Goal: Task Accomplishment & Management: Manage account settings

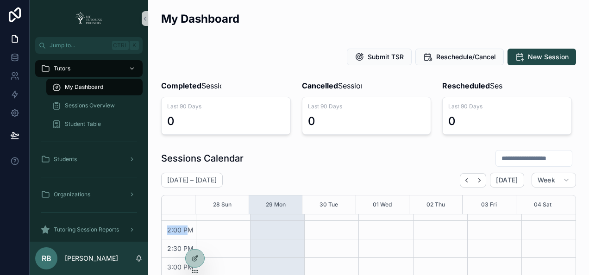
scroll to position [247, 0]
click at [190, 230] on div "7:00 AM 7:30 AM 8:00 AM 8:30 AM 9:00 AM 9:30 AM 10:00 AM 10:30 AM 11:00 AM 11:3…" at bounding box center [179, 208] width 34 height 482
drag, startPoint x: 190, startPoint y: 230, endPoint x: 188, endPoint y: 236, distance: 6.2
click at [188, 226] on div "1:30 PM" at bounding box center [179, 217] width 34 height 19
drag, startPoint x: 187, startPoint y: 249, endPoint x: 164, endPoint y: 248, distance: 22.7
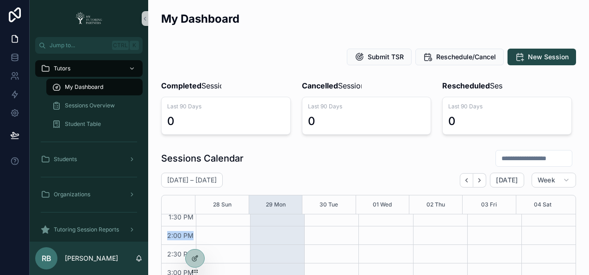
click at [164, 240] on div "2:00 PM" at bounding box center [179, 235] width 34 height 9
drag, startPoint x: 164, startPoint y: 248, endPoint x: 155, endPoint y: 223, distance: 26.7
click at [192, 238] on icon at bounding box center [194, 238] width 7 height 7
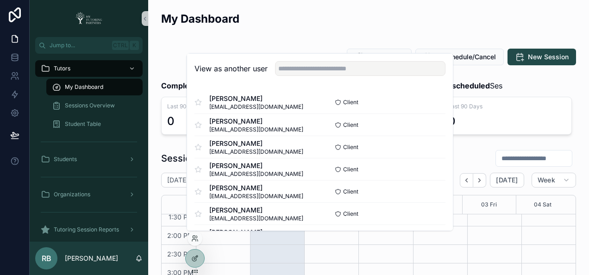
click at [358, 57] on div "View as another user" at bounding box center [320, 69] width 266 height 30
click at [355, 69] on input "text" at bounding box center [360, 68] width 170 height 15
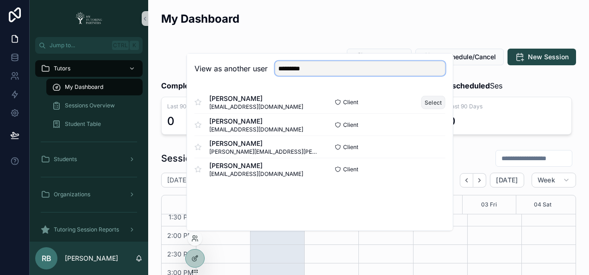
type input "*********"
click at [439, 99] on button "Select" at bounding box center [433, 101] width 24 height 13
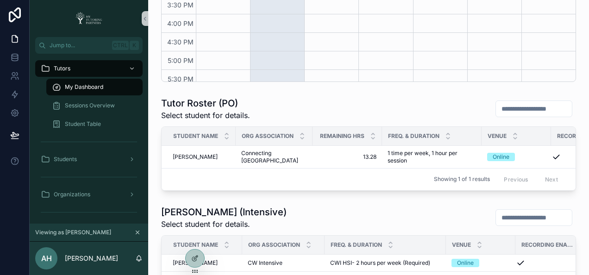
scroll to position [119, 0]
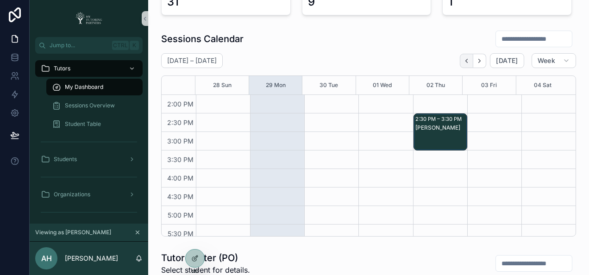
click at [460, 68] on button "Back" at bounding box center [466, 61] width 13 height 14
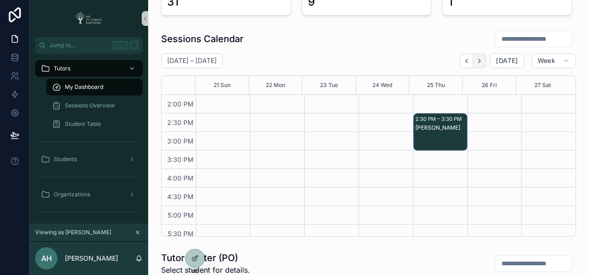
click at [476, 64] on icon "Next" at bounding box center [479, 60] width 7 height 7
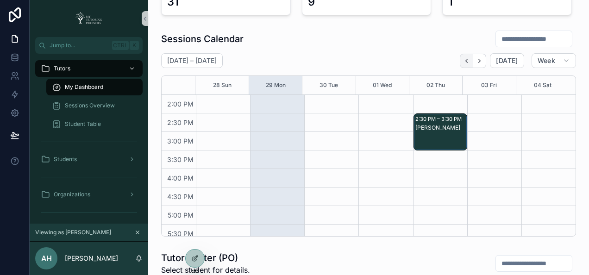
click at [460, 68] on button "Back" at bounding box center [466, 61] width 13 height 14
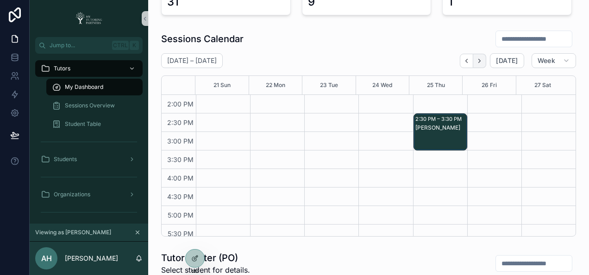
click at [476, 64] on icon "Next" at bounding box center [479, 60] width 7 height 7
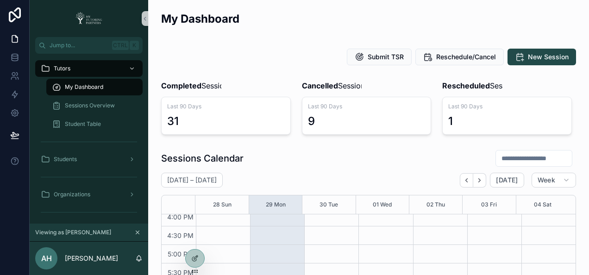
scroll to position [154, 0]
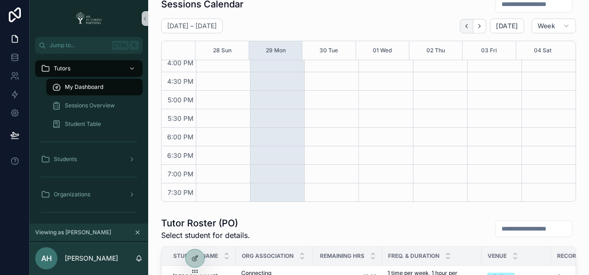
click at [463, 30] on icon "Back" at bounding box center [466, 26] width 7 height 7
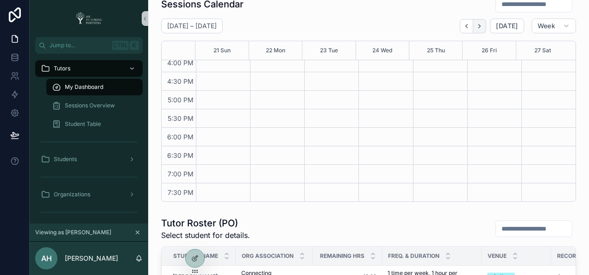
click at [476, 30] on icon "Next" at bounding box center [479, 26] width 7 height 7
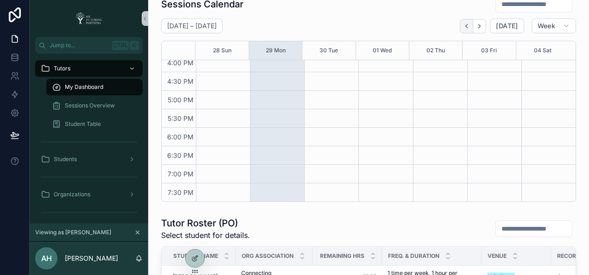
click at [463, 30] on icon "Back" at bounding box center [466, 26] width 7 height 7
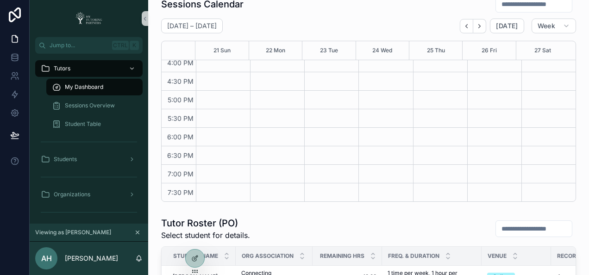
click at [476, 30] on icon "Next" at bounding box center [479, 26] width 7 height 7
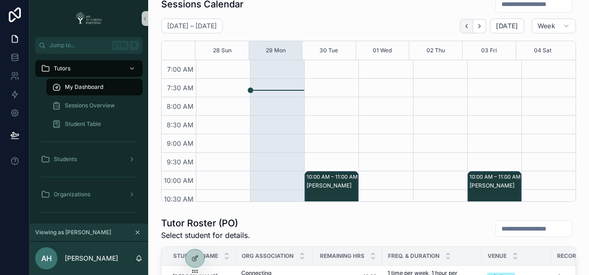
click at [466, 28] on icon "Back" at bounding box center [467, 26] width 2 height 4
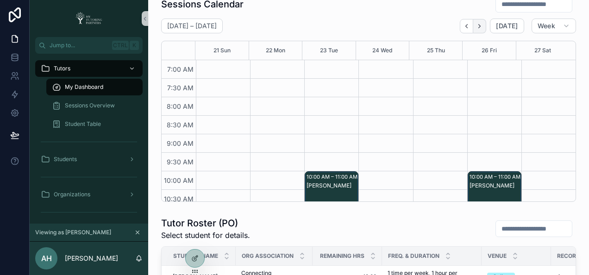
click at [476, 30] on icon "Next" at bounding box center [479, 26] width 7 height 7
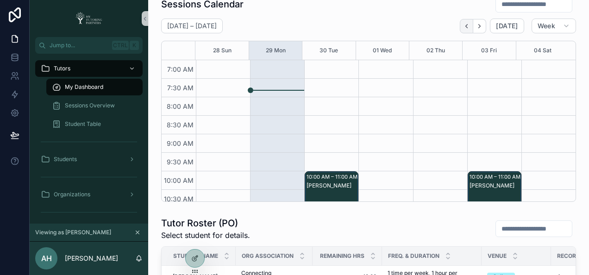
click at [464, 30] on icon "Back" at bounding box center [466, 26] width 7 height 7
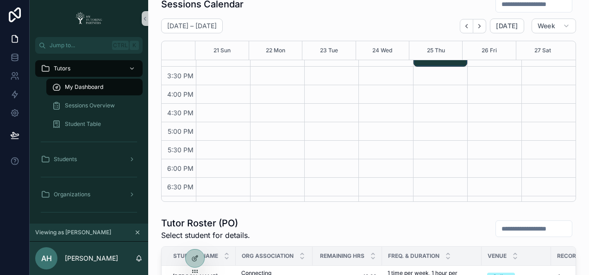
scroll to position [154, 0]
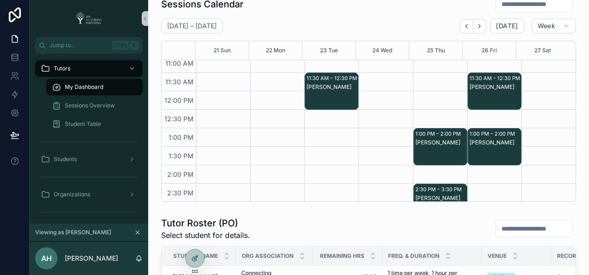
click at [496, 146] on div "Adrian Ayers" at bounding box center [495, 142] width 51 height 7
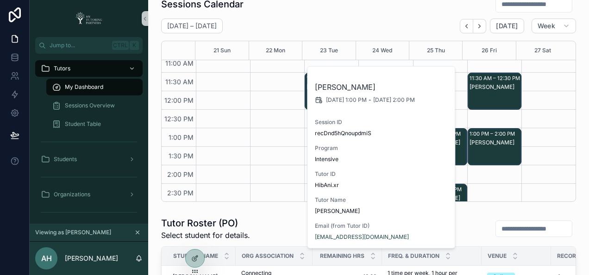
click at [492, 146] on div "Adrian Ayers" at bounding box center [495, 142] width 51 height 7
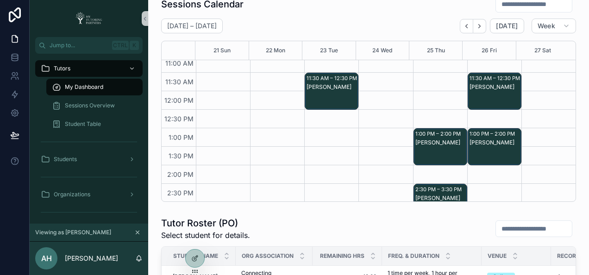
click at [492, 146] on div "Adrian Ayers" at bounding box center [495, 142] width 51 height 7
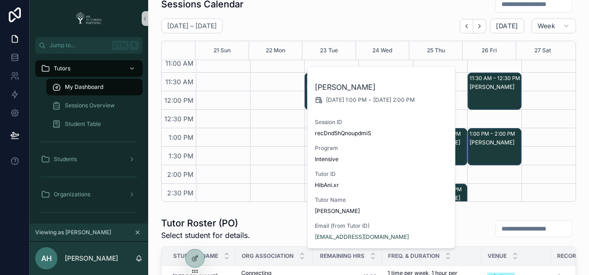
click at [471, 146] on div "Adrian Ayers" at bounding box center [495, 142] width 51 height 7
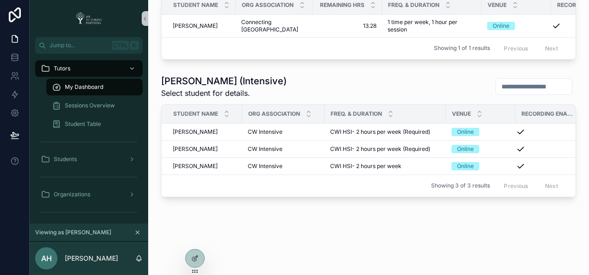
scroll to position [0, 0]
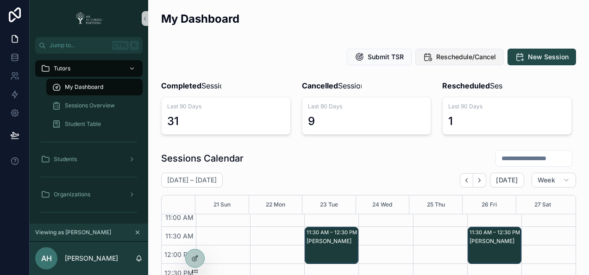
click at [456, 63] on button "Reschedule/Cancel" at bounding box center [459, 57] width 88 height 17
click at [459, 61] on span "Reschedule/Cancel" at bounding box center [466, 56] width 60 height 9
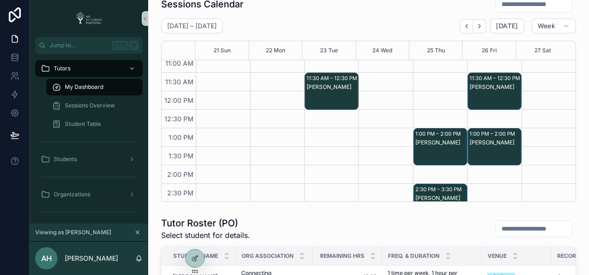
click at [490, 91] on div "Angelica Teodocio" at bounding box center [495, 87] width 51 height 8
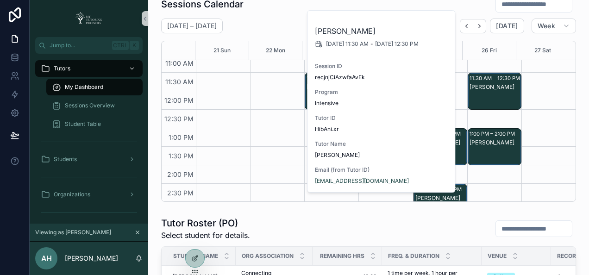
click at [489, 91] on div "Angelica Teodocio" at bounding box center [495, 86] width 51 height 7
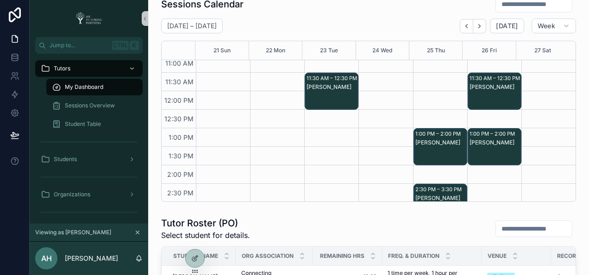
click at [489, 91] on div "Angelica Teodocio" at bounding box center [495, 86] width 51 height 7
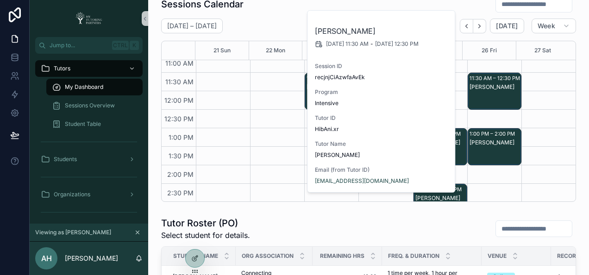
click at [489, 91] on div "Angelica Teodocio" at bounding box center [495, 86] width 51 height 7
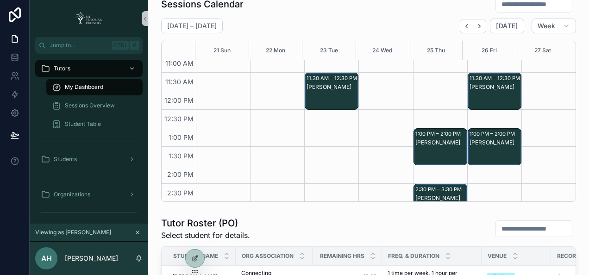
click at [481, 147] on div "Adrian Ayers" at bounding box center [495, 142] width 51 height 8
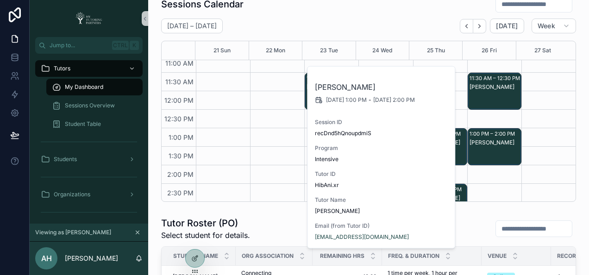
click at [481, 147] on div "Adrian Ayers" at bounding box center [495, 142] width 51 height 8
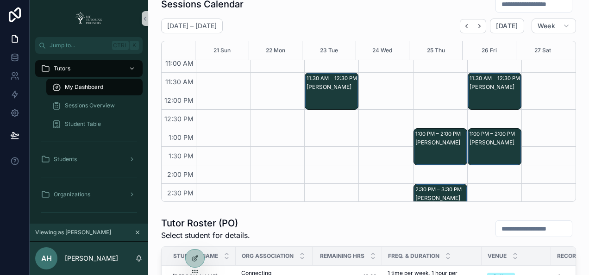
click at [473, 107] on div "Angelica Teodocio" at bounding box center [495, 100] width 51 height 35
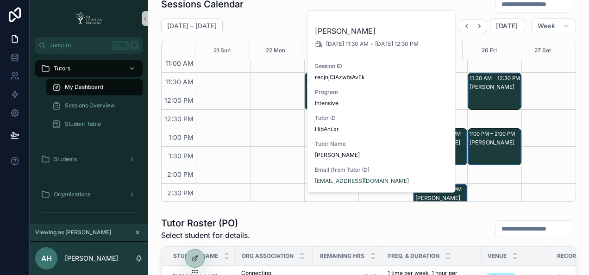
click at [473, 107] on div "Angelica Teodocio" at bounding box center [495, 100] width 51 height 35
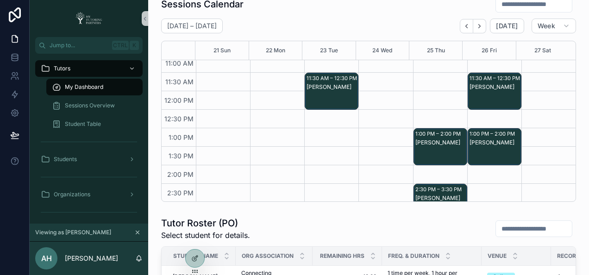
click at [480, 138] on div "1:00 PM – 2:00 PM" at bounding box center [494, 133] width 48 height 9
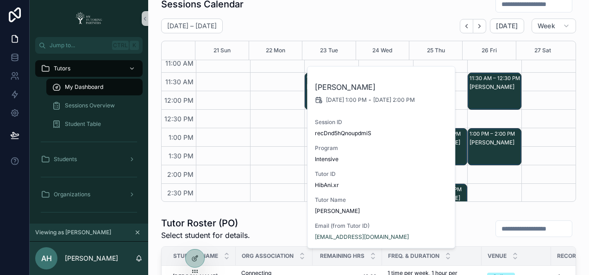
click at [478, 146] on div "Adrian Ayers" at bounding box center [495, 142] width 51 height 7
click at [479, 163] on div "Adrian Ayers" at bounding box center [495, 155] width 51 height 35
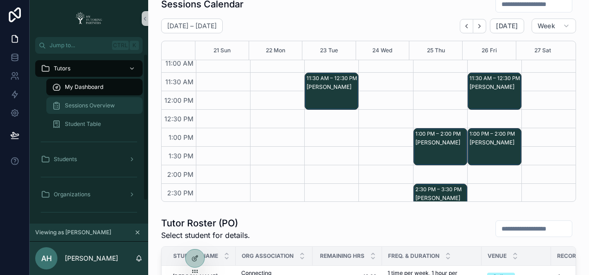
click at [82, 109] on span "Sessions Overview" at bounding box center [90, 105] width 50 height 7
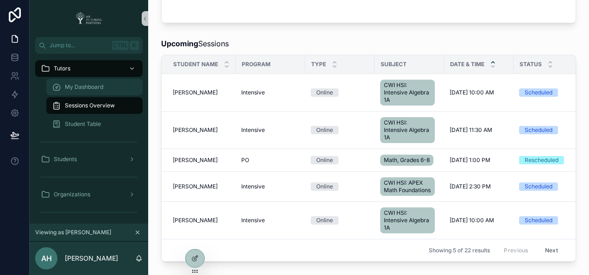
click at [80, 90] on span "My Dashboard" at bounding box center [84, 86] width 38 height 7
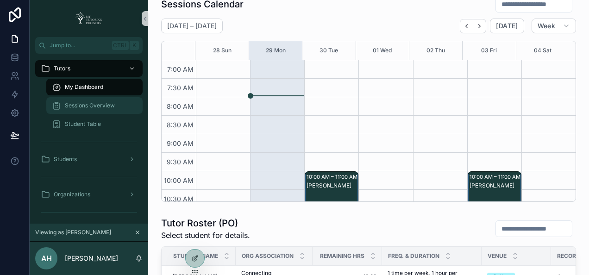
click at [82, 107] on span "Sessions Overview" at bounding box center [90, 105] width 50 height 7
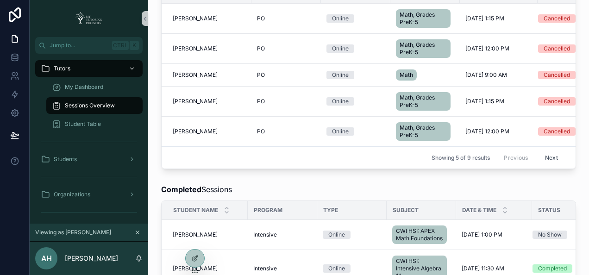
scroll to position [617, 0]
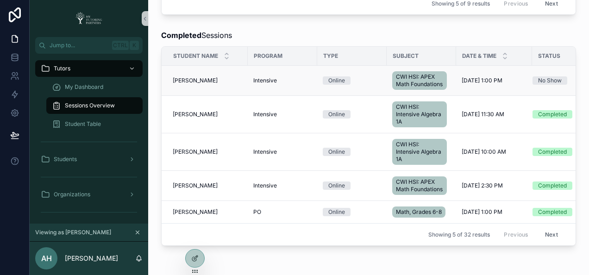
click at [293, 84] on div "Intensive Intensive" at bounding box center [282, 80] width 58 height 7
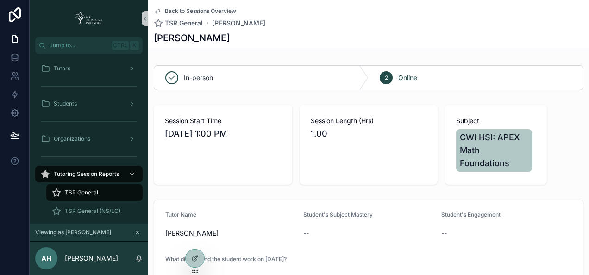
click at [157, 12] on icon "scrollable content" at bounding box center [157, 12] width 5 height 4
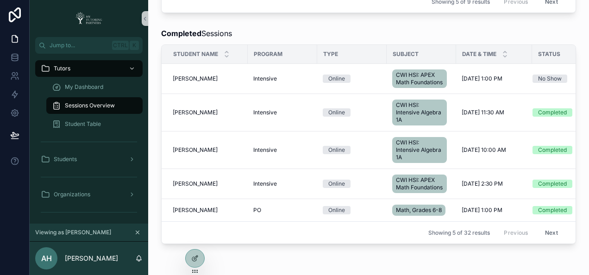
scroll to position [677, 0]
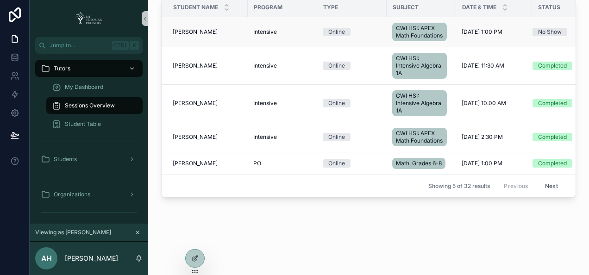
click at [297, 28] on div "Intensive Intensive" at bounding box center [282, 31] width 58 height 7
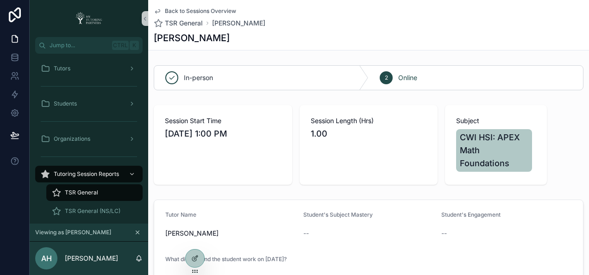
click at [158, 7] on div "Back to Sessions Overview TSR General Adrian Ayers Adrian Ayers" at bounding box center [369, 25] width 430 height 50
click at [159, 14] on icon "scrollable content" at bounding box center [157, 10] width 7 height 7
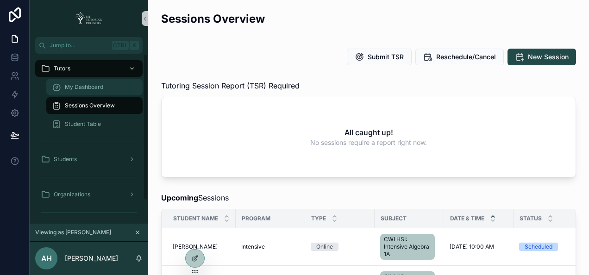
click at [81, 87] on span "My Dashboard" at bounding box center [84, 86] width 38 height 7
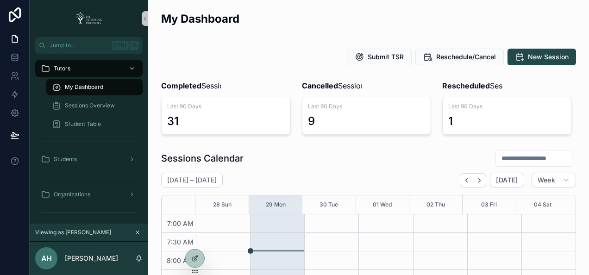
scroll to position [259, 0]
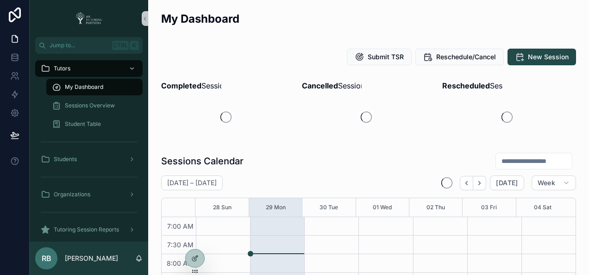
scroll to position [259, 0]
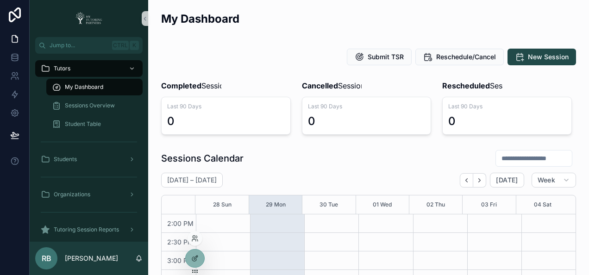
click at [199, 239] on div at bounding box center [195, 238] width 15 height 15
click at [194, 240] on icon at bounding box center [194, 238] width 7 height 7
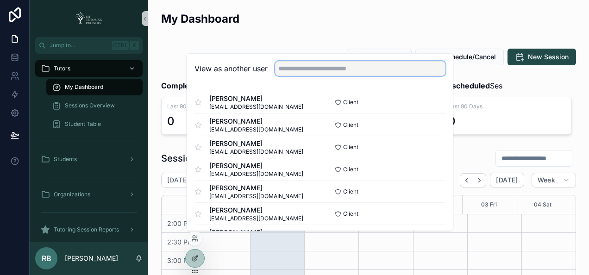
click at [315, 64] on input "text" at bounding box center [360, 68] width 170 height 15
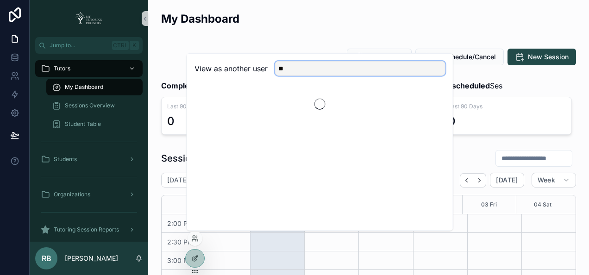
type input "*"
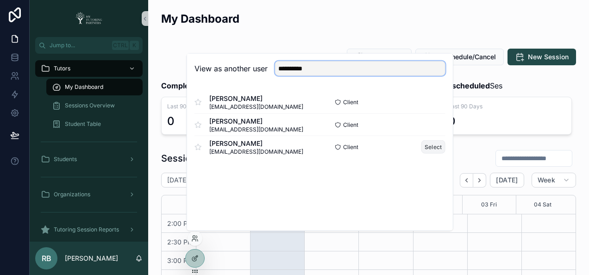
type input "**********"
click at [435, 149] on button "Select" at bounding box center [433, 146] width 24 height 13
